Goal: Task Accomplishment & Management: Manage account settings

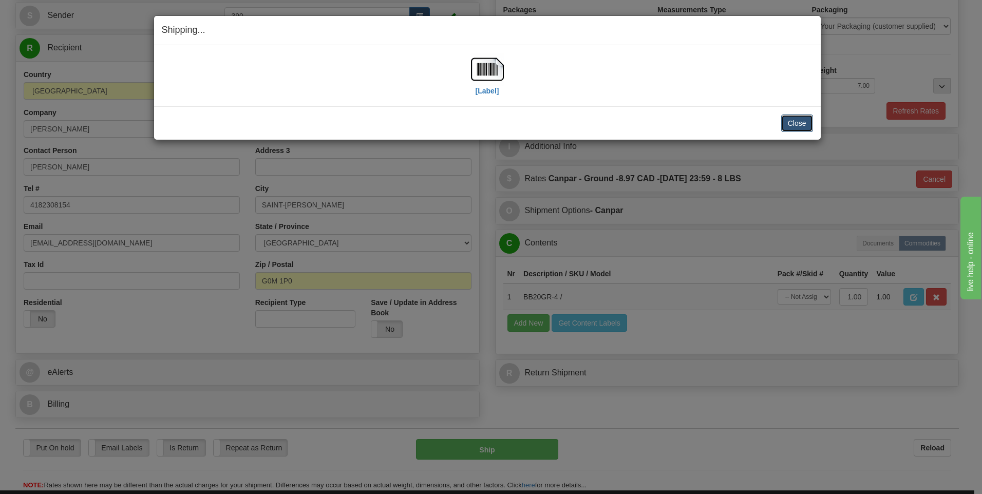
drag, startPoint x: 792, startPoint y: 122, endPoint x: 786, endPoint y: 119, distance: 7.4
click at [791, 121] on button "Close" at bounding box center [797, 123] width 32 height 17
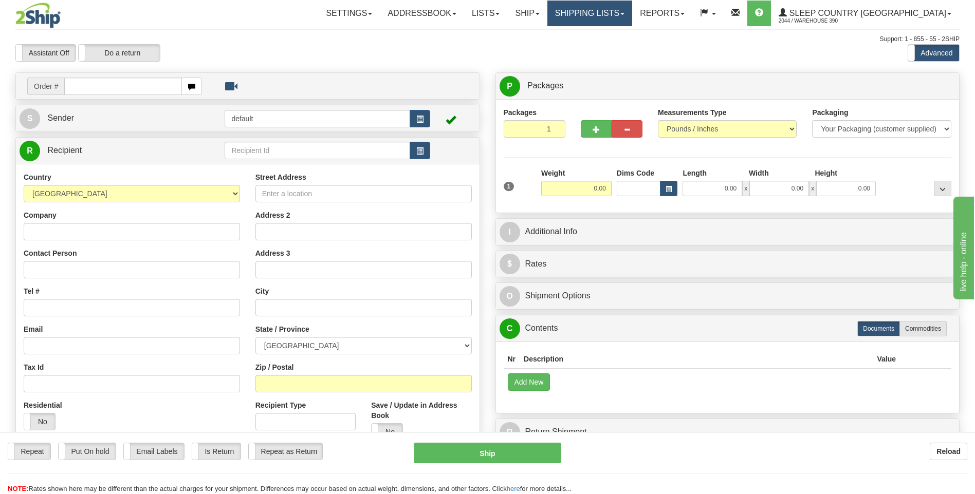
click at [632, 14] on link "Shipping lists" at bounding box center [589, 14] width 85 height 26
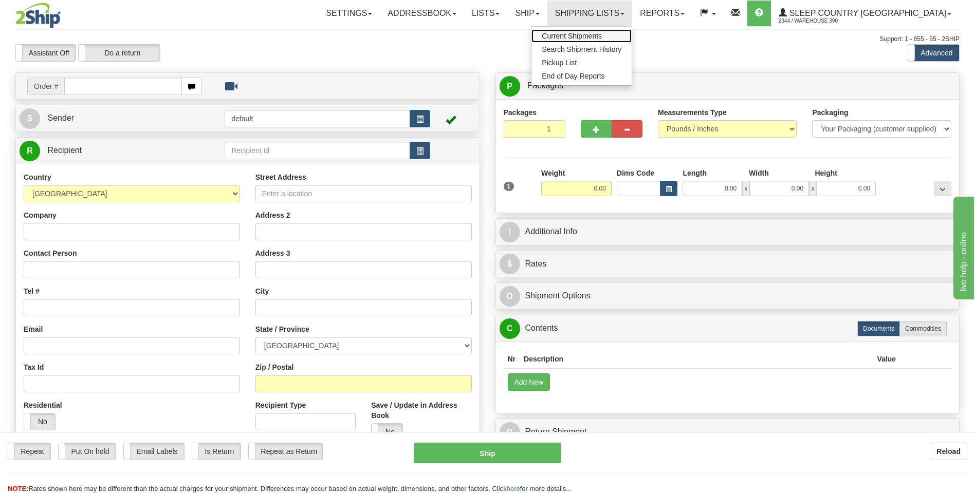
click at [602, 36] on span "Current Shipments" at bounding box center [572, 36] width 60 height 8
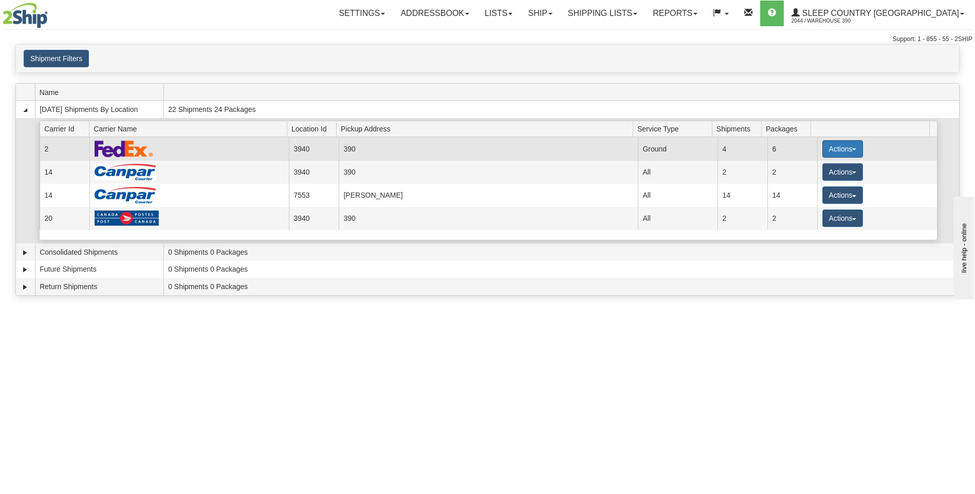
click at [827, 150] on button "Actions" at bounding box center [842, 148] width 41 height 17
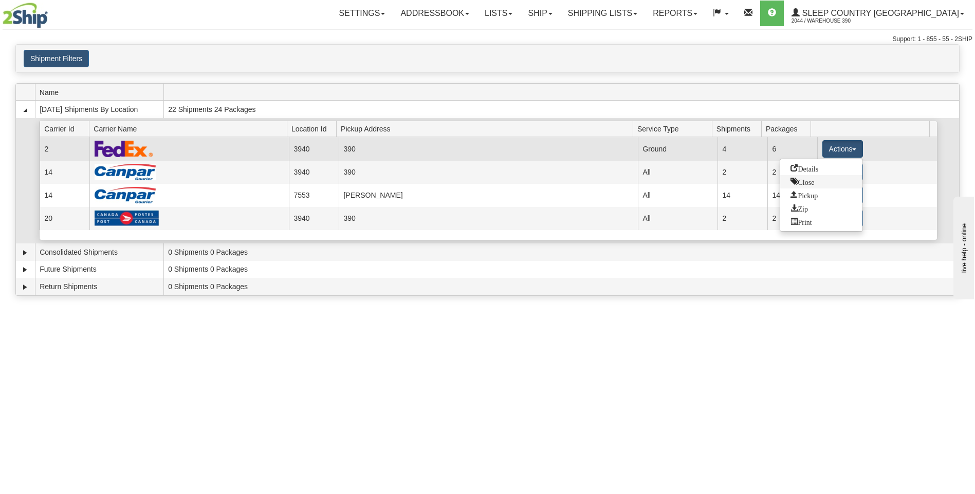
click at [809, 180] on span "Close" at bounding box center [802, 181] width 24 height 7
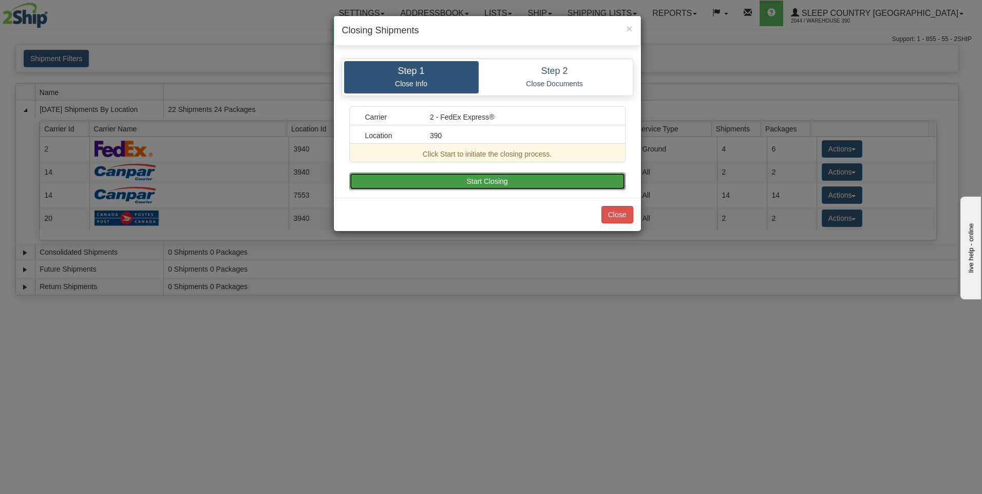
click at [608, 181] on button "Start Closing" at bounding box center [487, 181] width 276 height 17
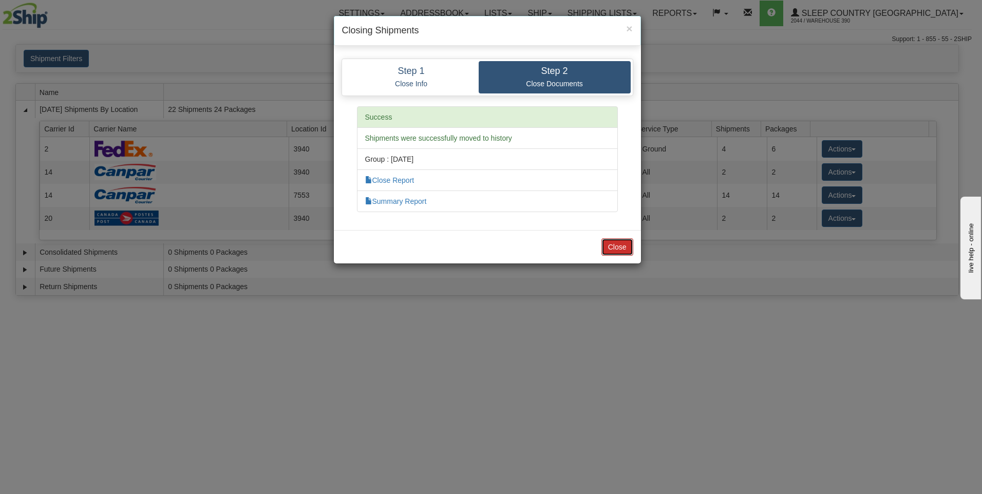
click at [617, 243] on button "Close" at bounding box center [618, 246] width 32 height 17
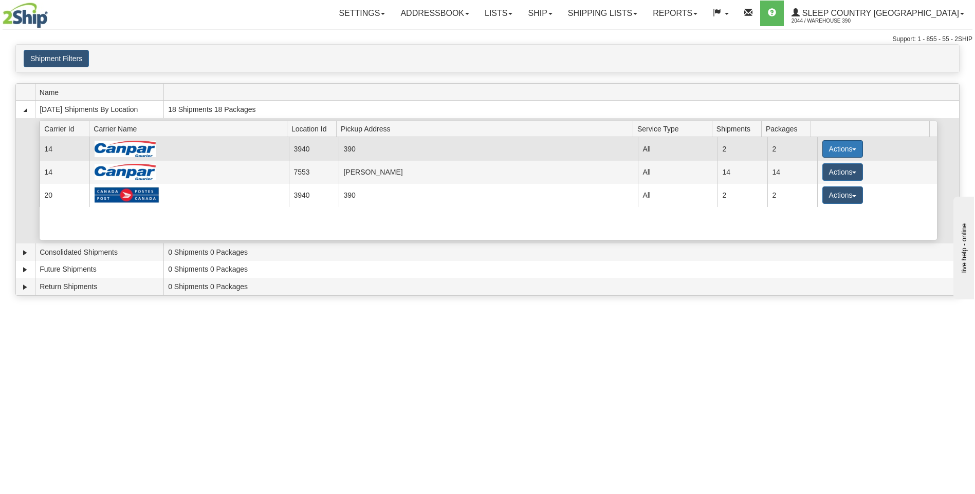
click at [823, 148] on button "Actions" at bounding box center [842, 148] width 41 height 17
click at [808, 183] on span "Close" at bounding box center [802, 181] width 24 height 7
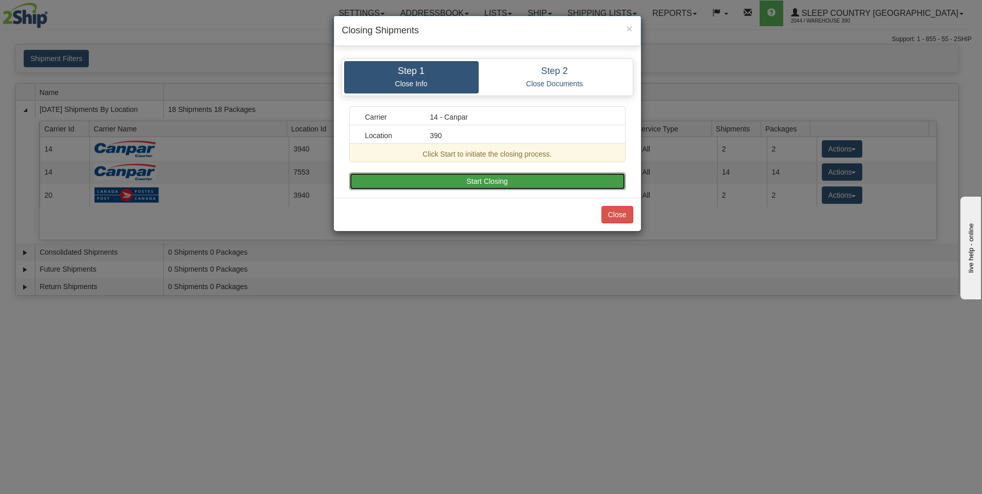
click at [590, 183] on button "Start Closing" at bounding box center [487, 181] width 276 height 17
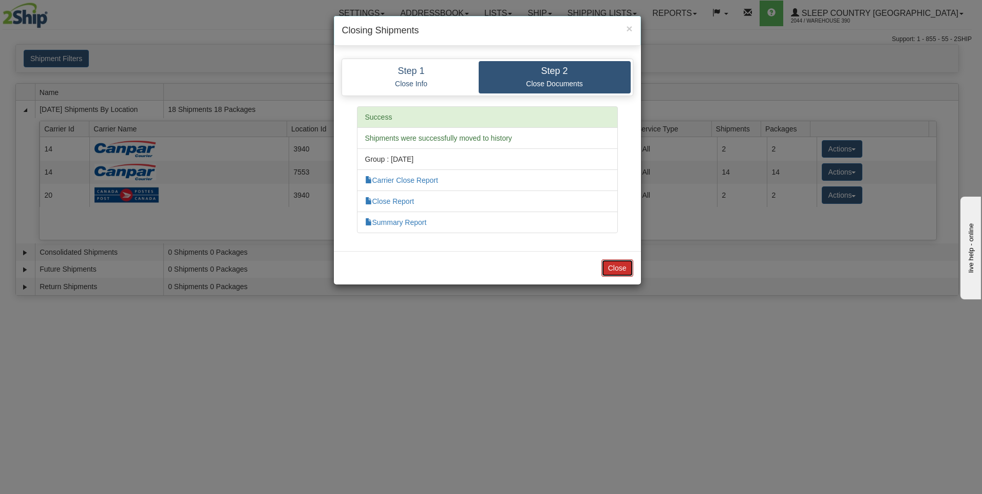
click at [608, 269] on button "Close" at bounding box center [618, 267] width 32 height 17
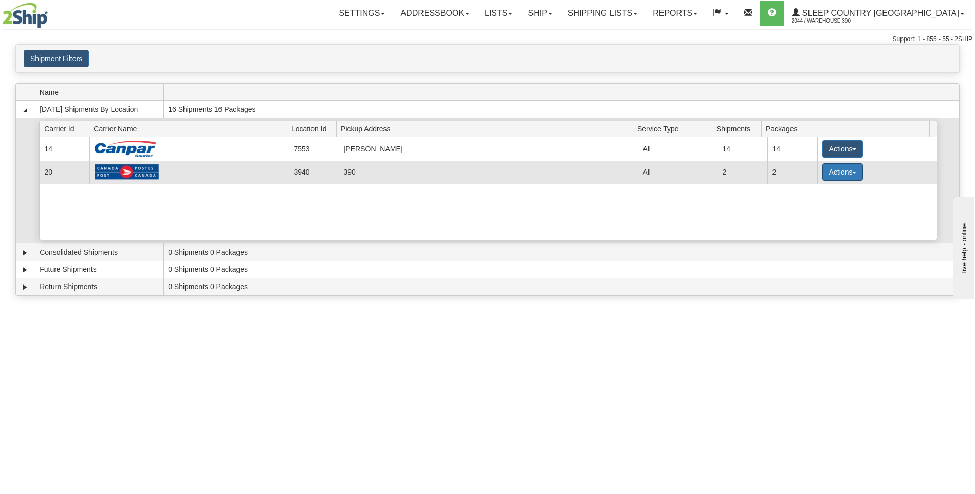
click at [822, 171] on button "Actions" at bounding box center [842, 171] width 41 height 17
click at [801, 202] on span "Close" at bounding box center [802, 204] width 24 height 7
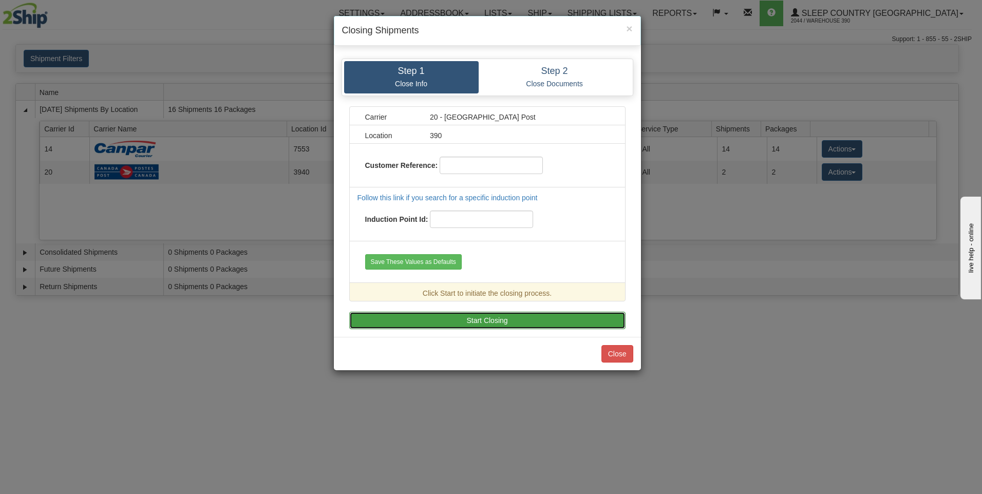
click at [529, 316] on button "Start Closing" at bounding box center [487, 320] width 276 height 17
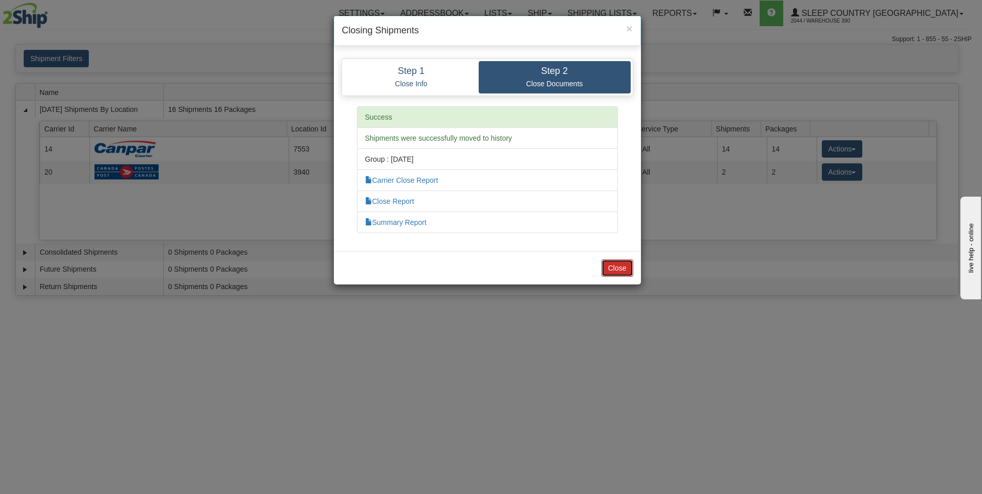
click at [609, 265] on button "Close" at bounding box center [618, 267] width 32 height 17
